Goal: Task Accomplishment & Management: Manage account settings

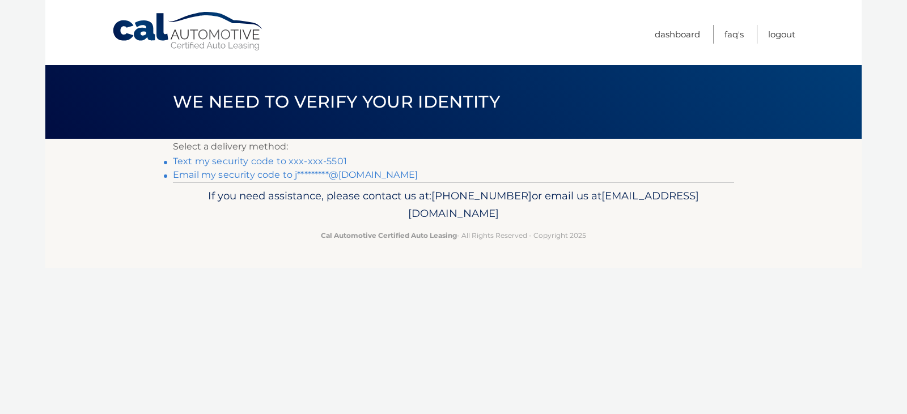
click at [363, 176] on link "Email my security code to j*********@gmail.com" at bounding box center [295, 175] width 245 height 11
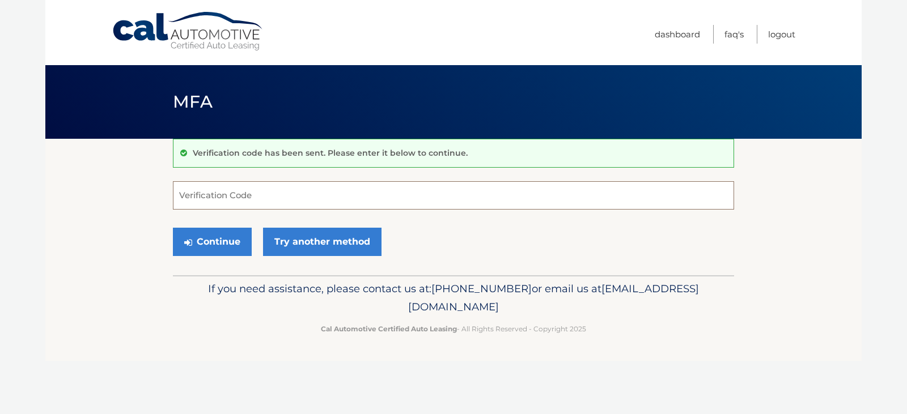
paste input "929015"
click at [225, 242] on button "Continue" at bounding box center [212, 242] width 79 height 28
click at [183, 199] on input "929015" at bounding box center [453, 195] width 561 height 28
type input "929015"
click at [222, 249] on button "Continue" at bounding box center [212, 242] width 79 height 28
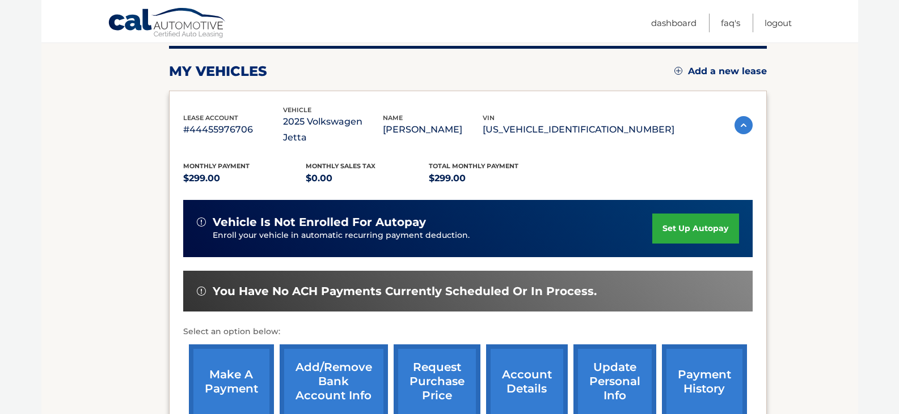
scroll to position [170, 0]
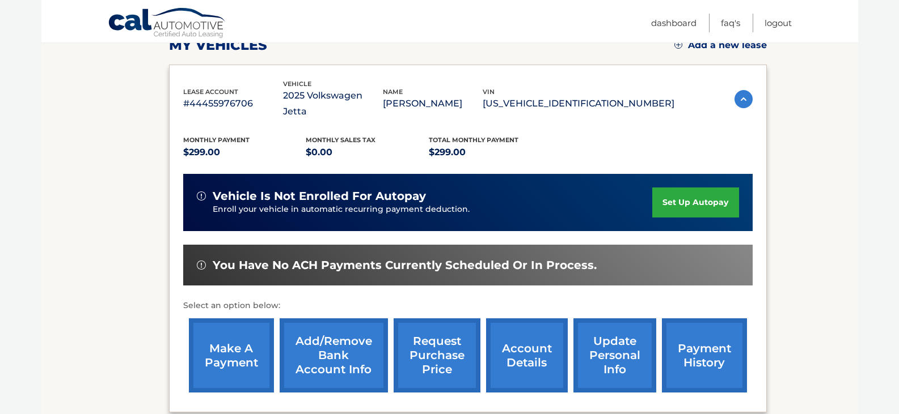
click at [683, 188] on link "set up autopay" at bounding box center [695, 203] width 86 height 30
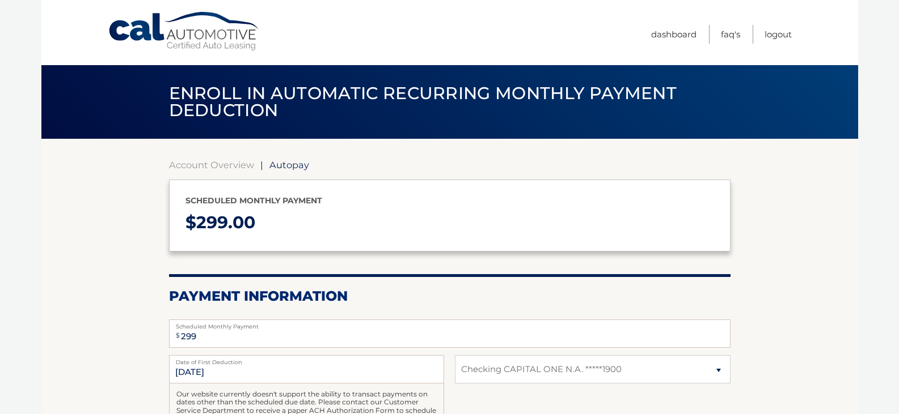
select select "Y2I2YWZjYzMtMjllOC00YTU4LThiMzgtNTdhNmU5ZWQ0MzRk"
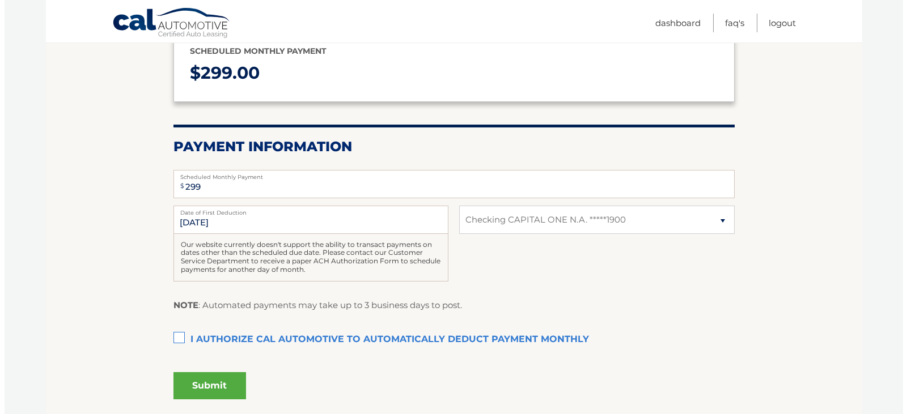
scroll to position [170, 0]
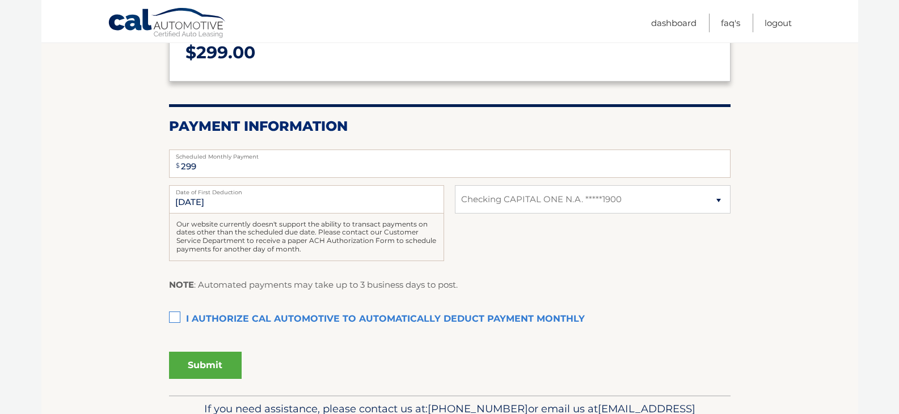
click at [177, 318] on label "I authorize cal automotive to automatically deduct payment monthly This checkbo…" at bounding box center [449, 319] width 561 height 23
click at [0, 0] on input "I authorize cal automotive to automatically deduct payment monthly This checkbo…" at bounding box center [0, 0] width 0 height 0
click at [198, 366] on button "Submit" at bounding box center [205, 365] width 73 height 27
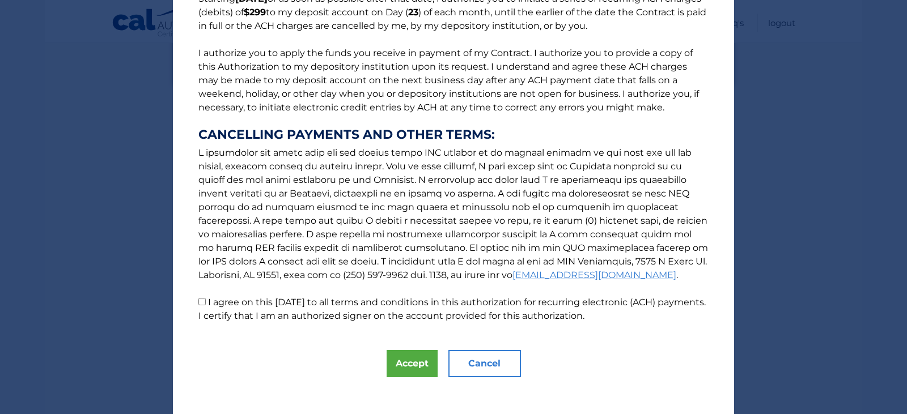
scroll to position [121, 0]
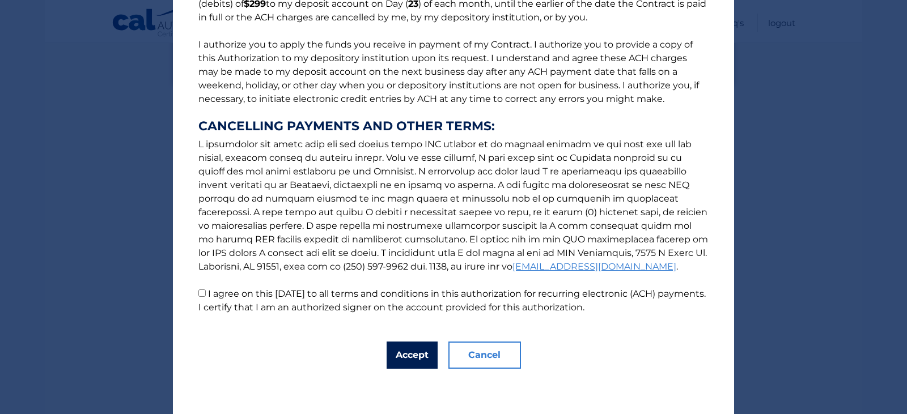
click at [402, 362] on button "Accept" at bounding box center [412, 355] width 51 height 27
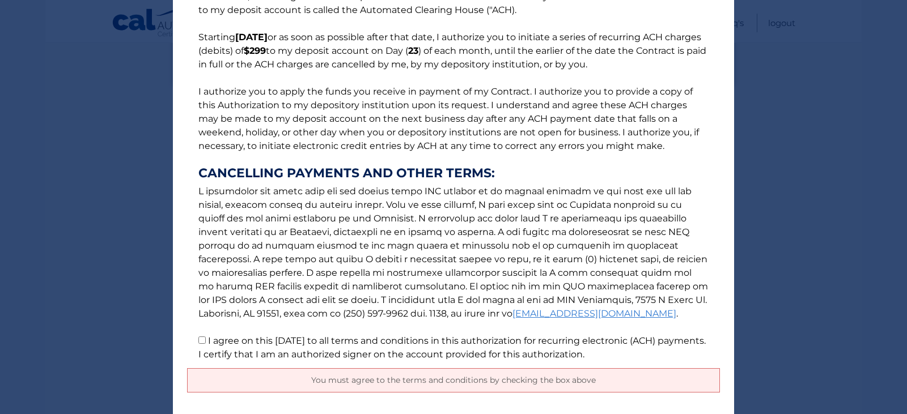
scroll to position [148, 0]
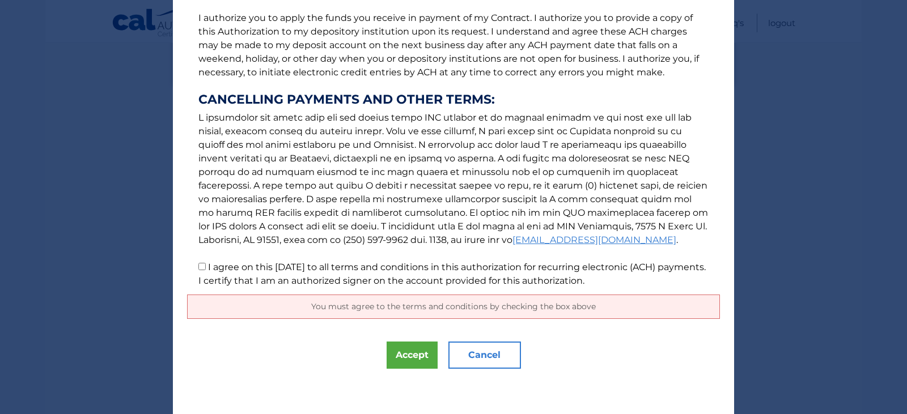
click at [198, 267] on input "I agree on this 09/03/2025 to all terms and conditions in this authorization fo…" at bounding box center [201, 266] width 7 height 7
checkbox input "true"
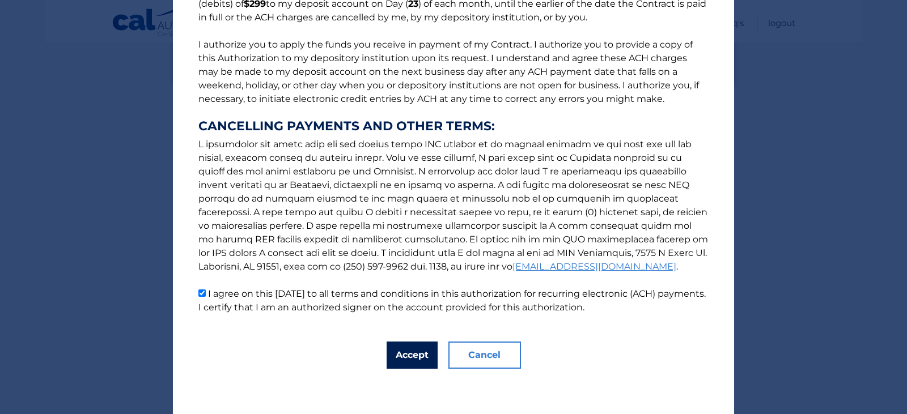
click at [408, 349] on button "Accept" at bounding box center [412, 355] width 51 height 27
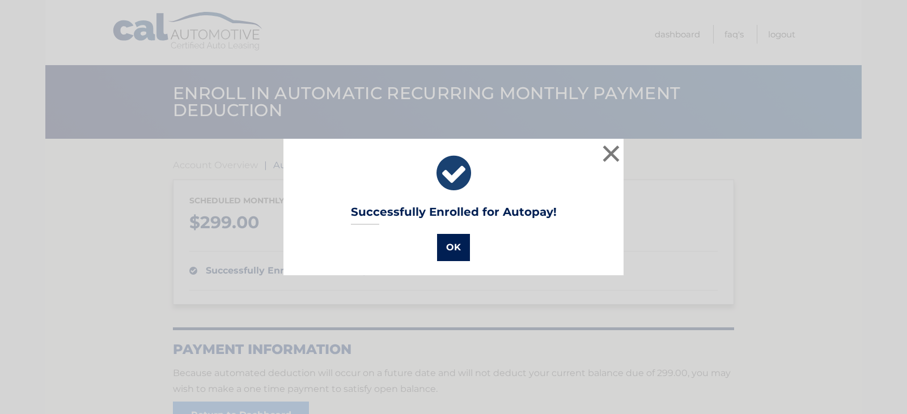
click at [447, 246] on button "OK" at bounding box center [453, 247] width 33 height 27
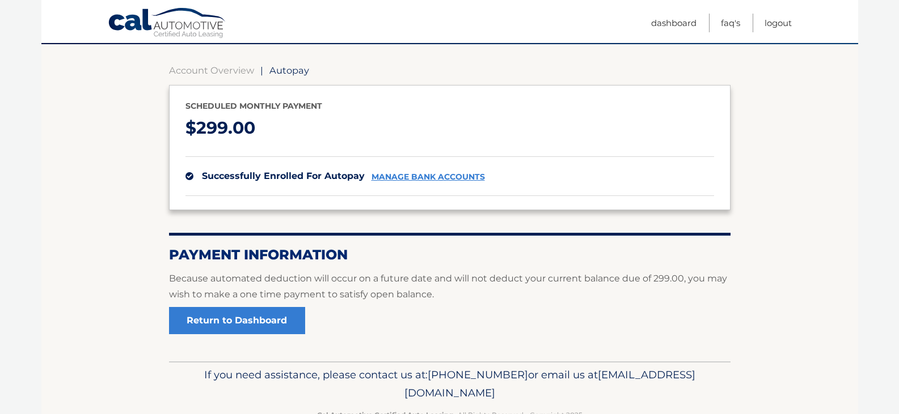
scroll to position [113, 0]
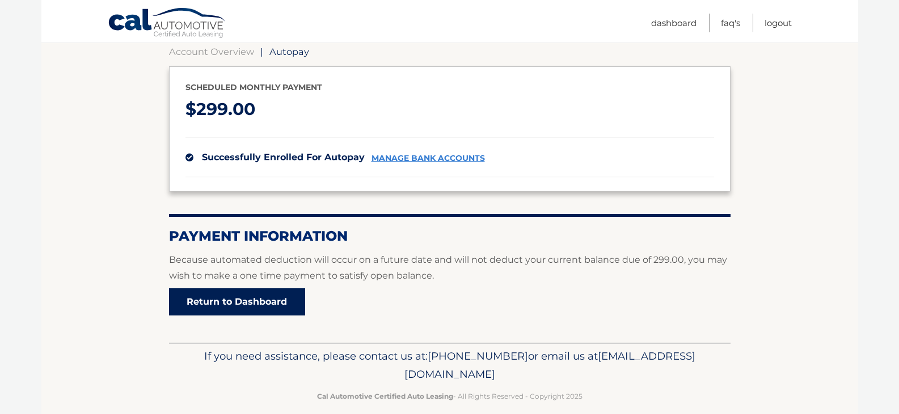
click at [234, 306] on link "Return to Dashboard" at bounding box center [237, 302] width 136 height 27
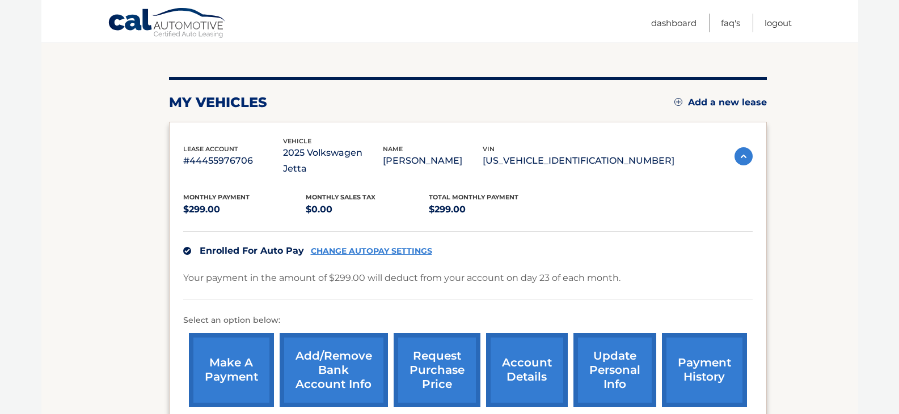
scroll to position [113, 0]
click at [536, 357] on link "account details" at bounding box center [527, 370] width 82 height 74
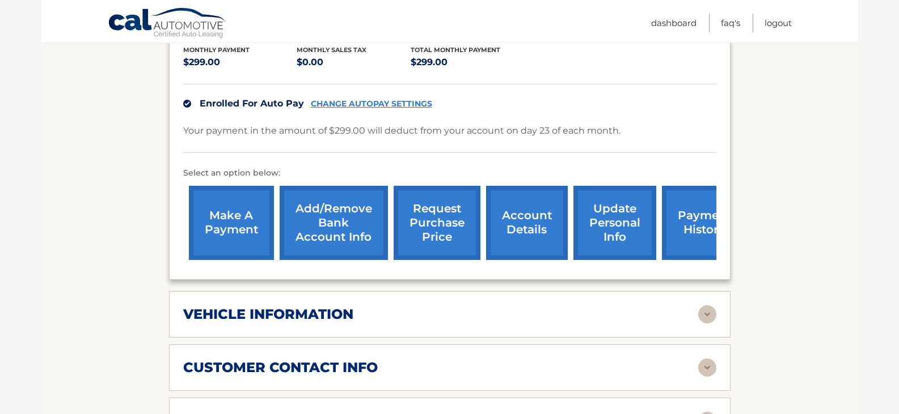
scroll to position [113, 0]
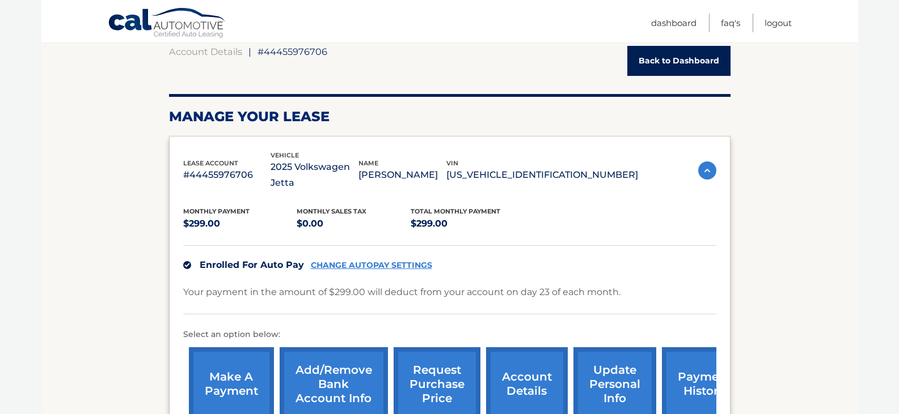
click at [709, 373] on link "payment history" at bounding box center [704, 385] width 85 height 74
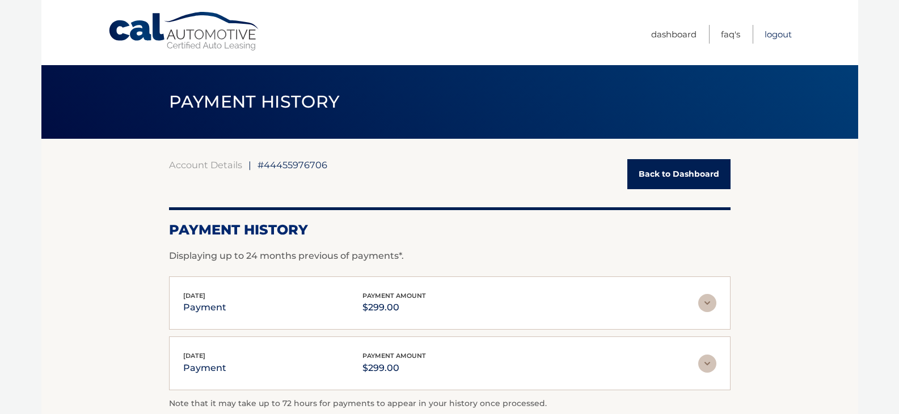
click at [780, 35] on link "Logout" at bounding box center [777, 34] width 27 height 19
